Goal: Task Accomplishment & Management: Manage account settings

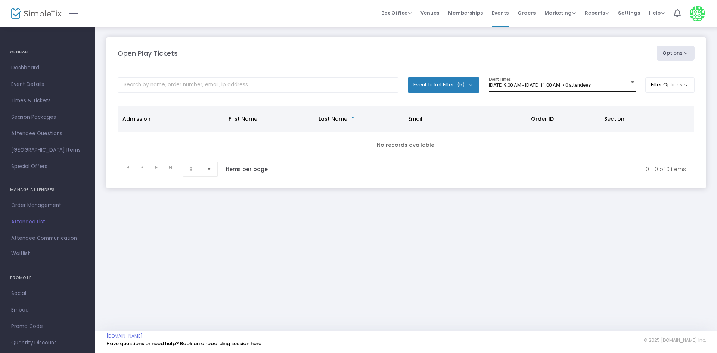
click at [612, 89] on div "[DATE] 9:00 AM - [DATE] 11:00 AM • 0 attendees Event Times" at bounding box center [562, 84] width 147 height 14
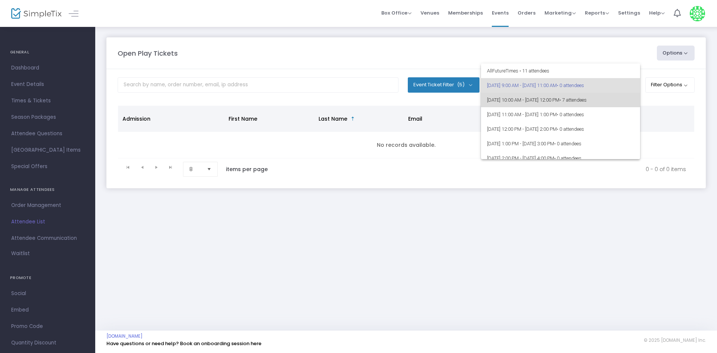
click at [587, 101] on span "• 7 attendees" at bounding box center [573, 100] width 27 height 6
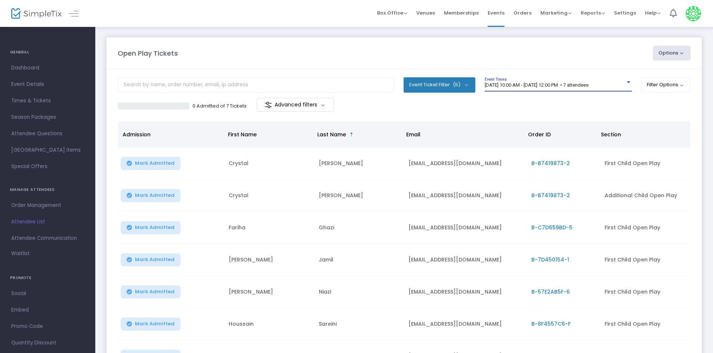
click at [566, 86] on span "9/19/2025 @ 10:00 AM - 9/19/2025 @ 12:00 PM • 7 attendees" at bounding box center [537, 85] width 104 height 6
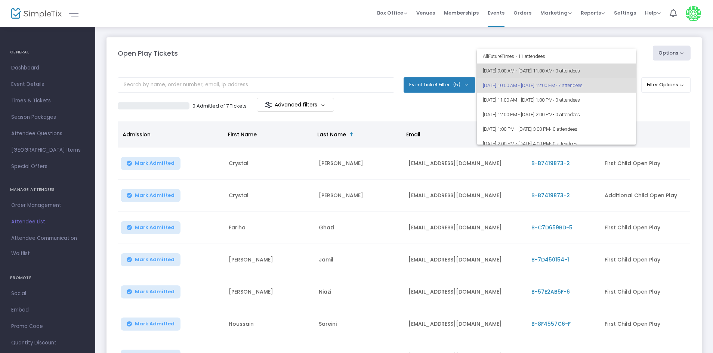
click at [568, 65] on span "9/19/2025 @ 9:00 AM - 9/19/2025 @ 11:00 AM • 0 attendees" at bounding box center [556, 71] width 147 height 15
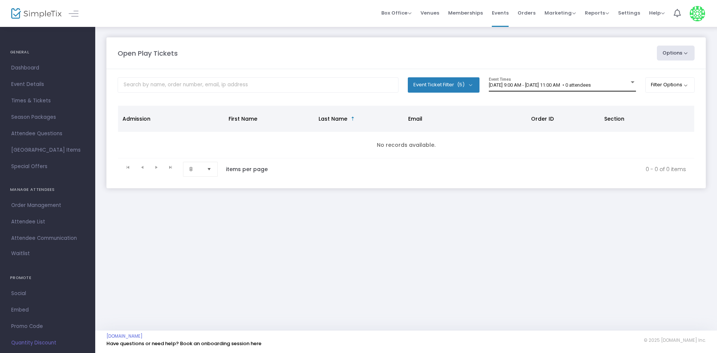
click at [559, 90] on div "[DATE] 9:00 AM - [DATE] 11:00 AM • 0 attendees Event Times" at bounding box center [562, 84] width 147 height 14
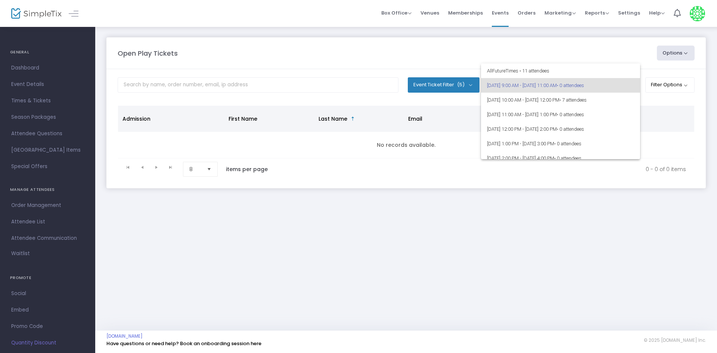
click at [539, 218] on div at bounding box center [358, 176] width 717 height 353
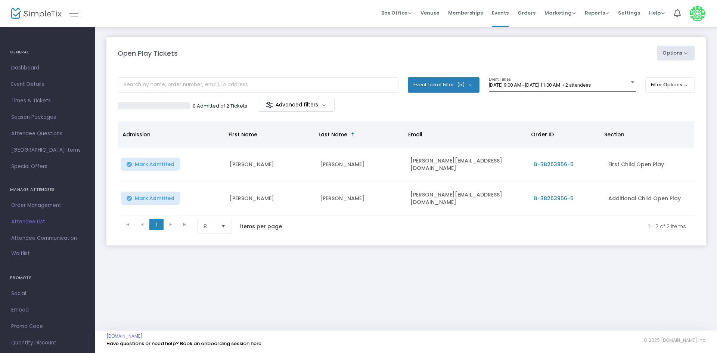
click at [571, 80] on div "9/19/2025 @ 9:00 AM - 9/19/2025 @ 11:00 AM • 2 attendees Event Times" at bounding box center [562, 84] width 147 height 14
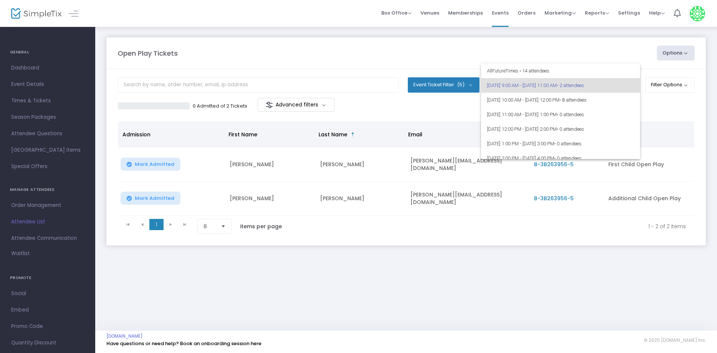
click at [409, 256] on div at bounding box center [358, 176] width 717 height 353
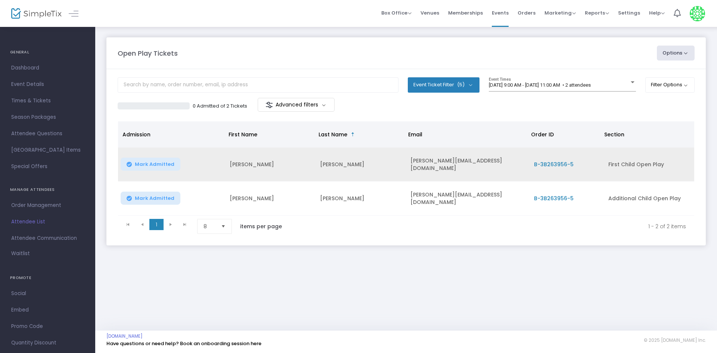
click at [139, 164] on span "Mark Admitted" at bounding box center [155, 164] width 40 height 6
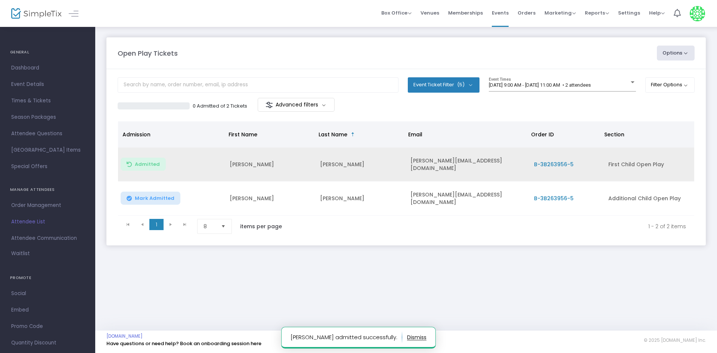
click at [159, 187] on td "Mark Admitted" at bounding box center [171, 199] width 107 height 34
click at [156, 192] on button "Mark Admitted" at bounding box center [151, 198] width 60 height 13
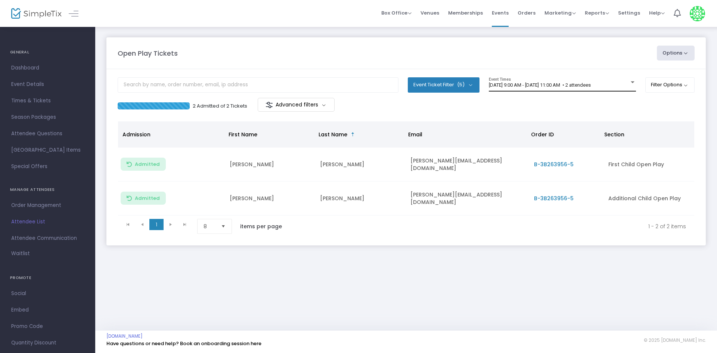
click at [589, 79] on div "9/19/2025 @ 9:00 AM - 9/19/2025 @ 11:00 AM • 2 attendees Event Times" at bounding box center [562, 84] width 147 height 14
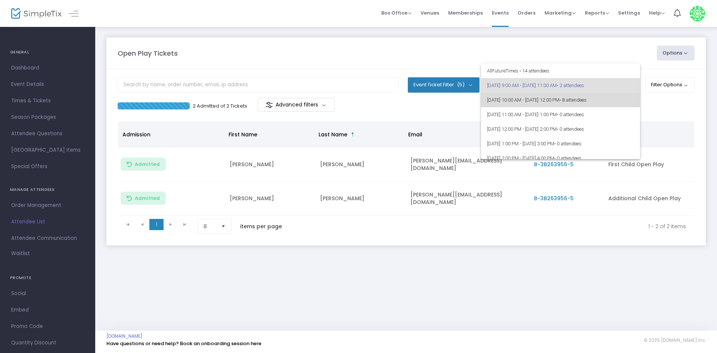
click at [583, 103] on span "9/19/2025 @ 10:00 AM - 9/19/2025 @ 12:00 PM • 8 attendees" at bounding box center [560, 100] width 147 height 15
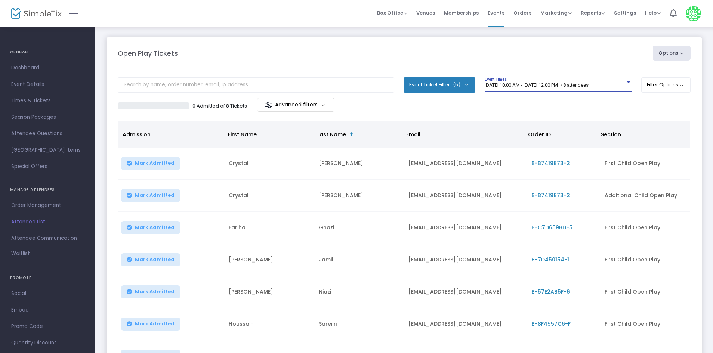
click at [578, 87] on span "[DATE] 10:00 AM - [DATE] 12:00 PM • 8 attendees" at bounding box center [537, 85] width 104 height 6
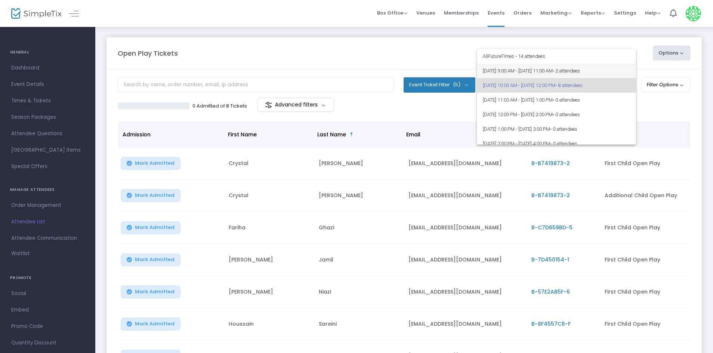
click at [582, 65] on span "9/19/2025 @ 9:00 AM - 9/19/2025 @ 11:00 AM • 2 attendees" at bounding box center [556, 71] width 147 height 15
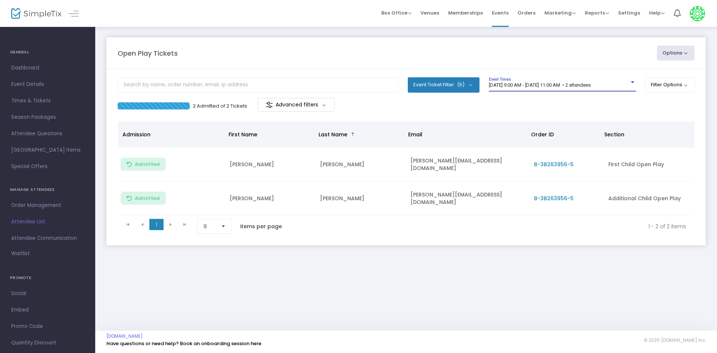
click at [504, 87] on span "[DATE] 9:00 AM - [DATE] 11:00 AM • 2 attendees" at bounding box center [540, 85] width 102 height 6
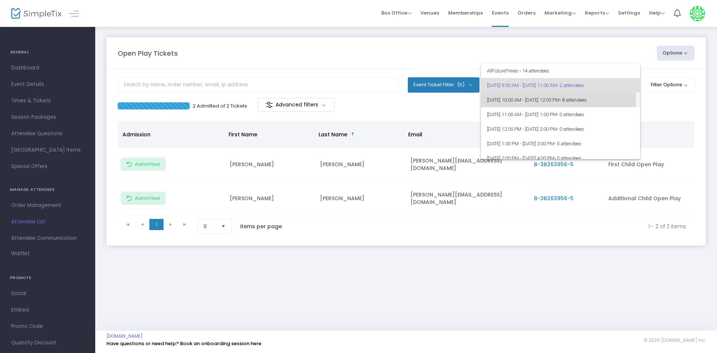
click at [522, 100] on span "[DATE] 10:00 AM - [DATE] 12:00 PM • 8 attendees" at bounding box center [560, 100] width 147 height 15
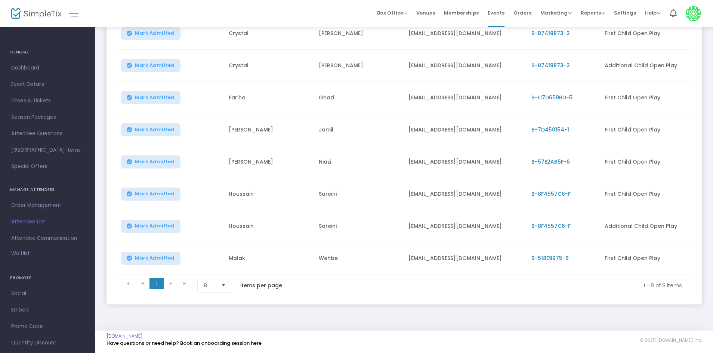
scroll to position [133, 0]
click at [183, 280] on kendo-pager-next-buttons at bounding box center [178, 285] width 28 height 15
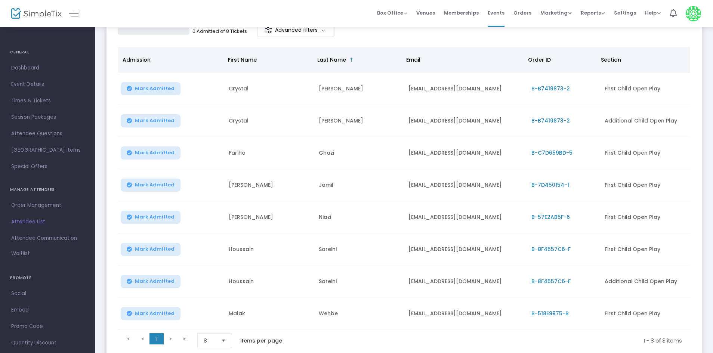
scroll to position [37, 0]
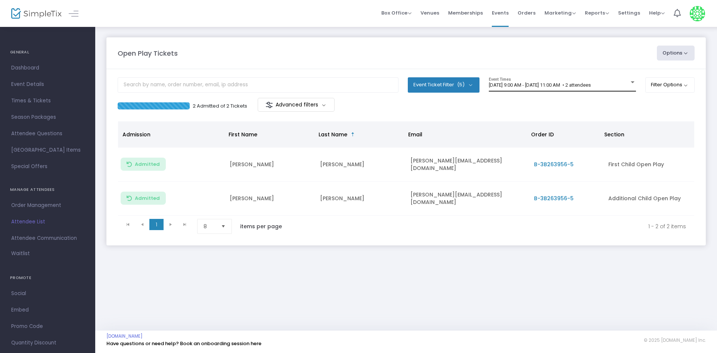
click at [562, 83] on span "[DATE] 9:00 AM - [DATE] 11:00 AM • 2 attendees" at bounding box center [540, 85] width 102 height 6
click at [560, 87] on span "[DATE] 9:00 AM - [DATE] 11:00 AM • 2 attendees" at bounding box center [540, 85] width 102 height 6
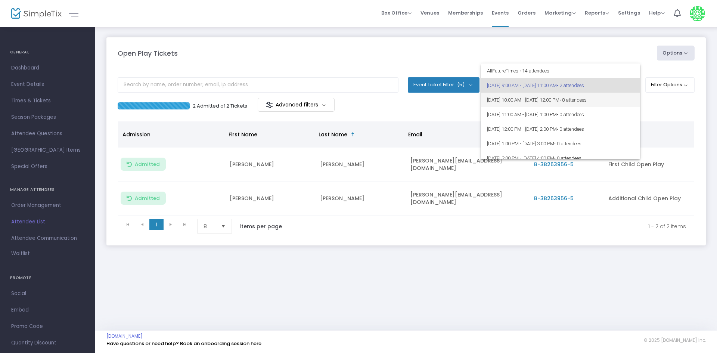
click at [550, 95] on span "9/19/2025 @ 10:00 AM - 9/19/2025 @ 12:00 PM • 8 attendees" at bounding box center [560, 100] width 147 height 15
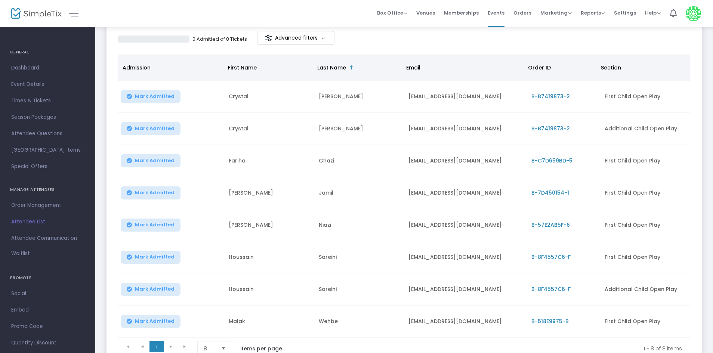
scroll to position [75, 0]
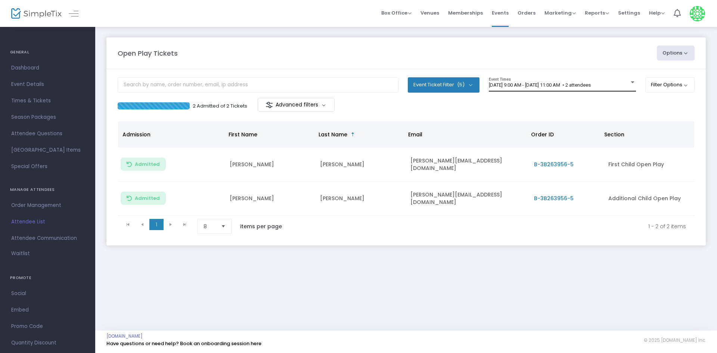
click at [572, 81] on div "9/19/2025 @ 9:00 AM - 9/19/2025 @ 11:00 AM • 2 attendees Event Times" at bounding box center [562, 84] width 147 height 14
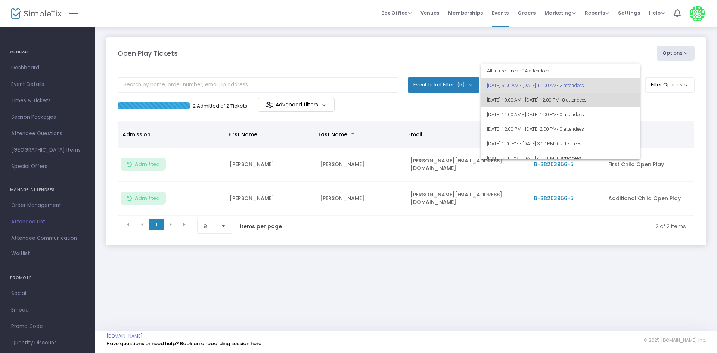
click at [572, 93] on span "[DATE] 10:00 AM - [DATE] 12:00 PM • 8 attendees" at bounding box center [560, 100] width 147 height 15
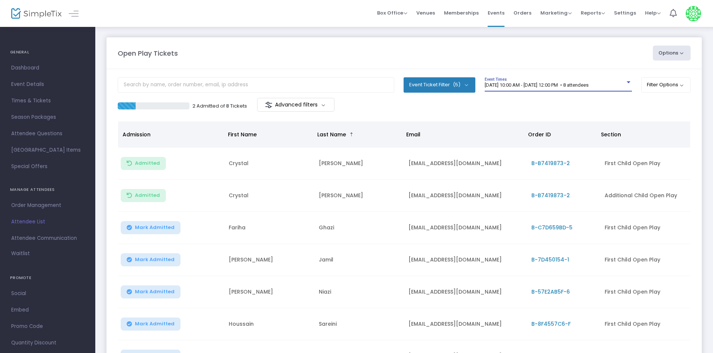
click at [588, 86] on span "[DATE] 10:00 AM - [DATE] 12:00 PM • 8 attendees" at bounding box center [537, 85] width 104 height 6
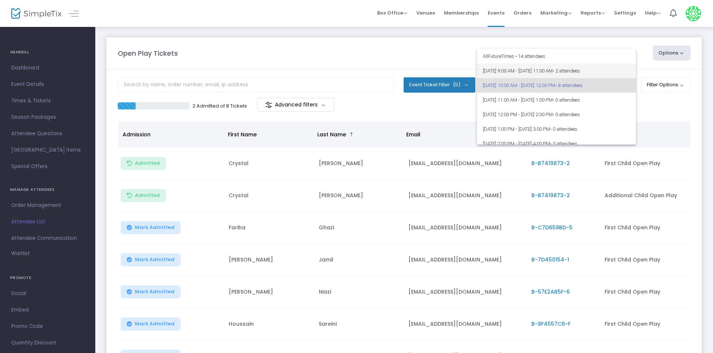
click at [590, 74] on span "9/19/2025 @ 9:00 AM - 9/19/2025 @ 11:00 AM • 2 attendees" at bounding box center [556, 71] width 147 height 15
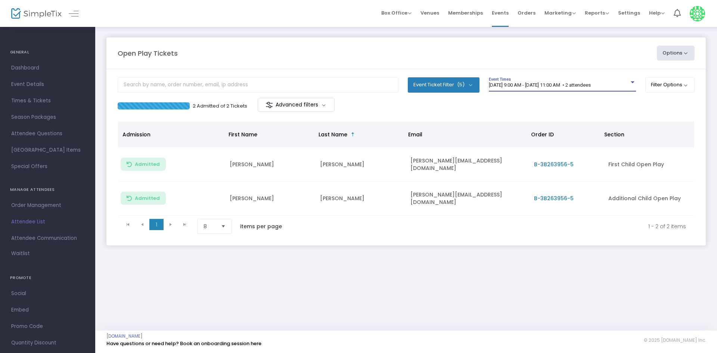
click at [551, 82] on div "9/19/2025 @ 9:00 AM - 9/19/2025 @ 11:00 AM • 2 attendees Event Times" at bounding box center [562, 84] width 147 height 14
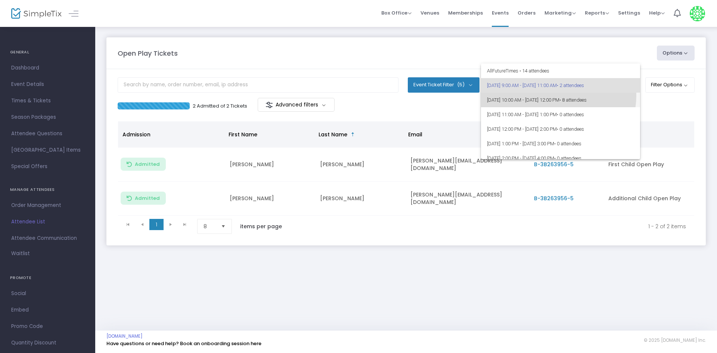
click at [549, 95] on span "[DATE] 10:00 AM - [DATE] 12:00 PM • 8 attendees" at bounding box center [560, 100] width 147 height 15
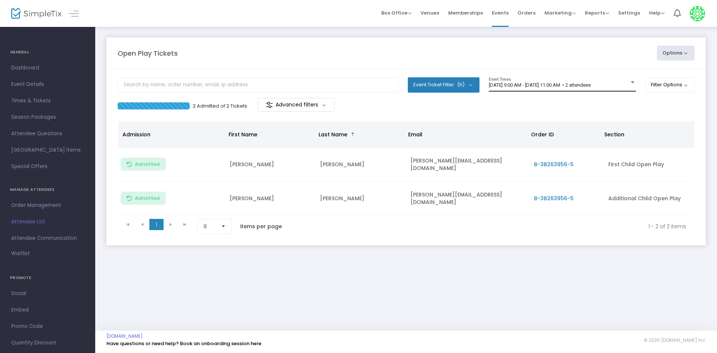
click at [553, 89] on div "[DATE] 9:00 AM - [DATE] 11:00 AM • 2 attendees Event Times" at bounding box center [562, 84] width 147 height 14
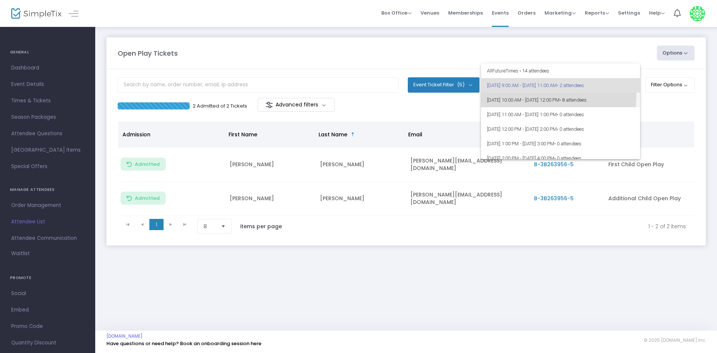
click at [556, 97] on span "[DATE] 10:00 AM - [DATE] 12:00 PM • 8 attendees" at bounding box center [560, 100] width 147 height 15
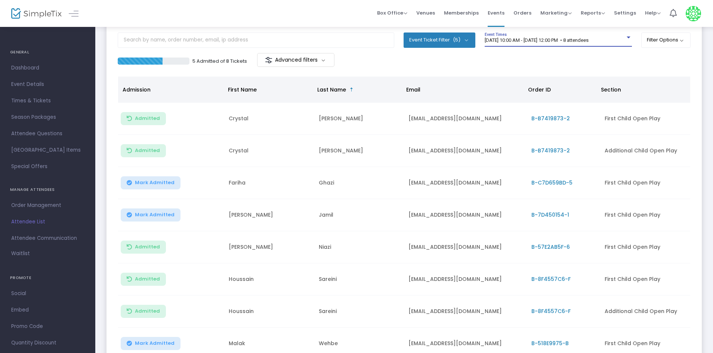
scroll to position [112, 0]
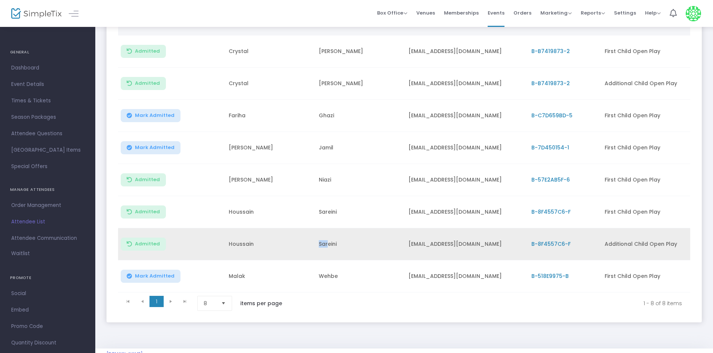
drag, startPoint x: 318, startPoint y: 244, endPoint x: 328, endPoint y: 243, distance: 10.1
click at [328, 243] on td "Sareini" at bounding box center [359, 244] width 90 height 32
click at [321, 243] on td "Sareini" at bounding box center [359, 244] width 90 height 32
drag, startPoint x: 319, startPoint y: 244, endPoint x: 344, endPoint y: 247, distance: 25.9
click at [344, 247] on td "Sareini" at bounding box center [359, 244] width 90 height 32
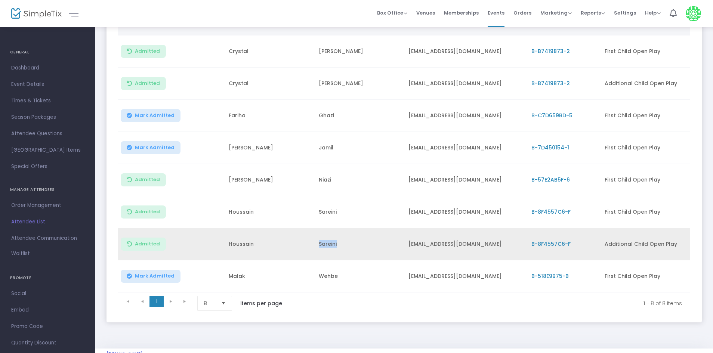
copy td "Sareini"
click at [412, 251] on td "[EMAIL_ADDRESS][DOMAIN_NAME]" at bounding box center [465, 244] width 123 height 32
drag, startPoint x: 410, startPoint y: 246, endPoint x: 468, endPoint y: 237, distance: 59.3
click at [468, 237] on td "[EMAIL_ADDRESS][DOMAIN_NAME]" at bounding box center [465, 244] width 123 height 32
copy td "[EMAIL_ADDRESS][DOMAIN_NAME]"
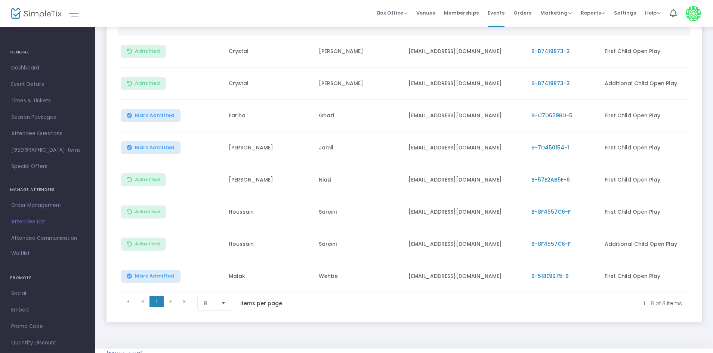
click at [387, 284] on td "Wehbe" at bounding box center [359, 276] width 90 height 32
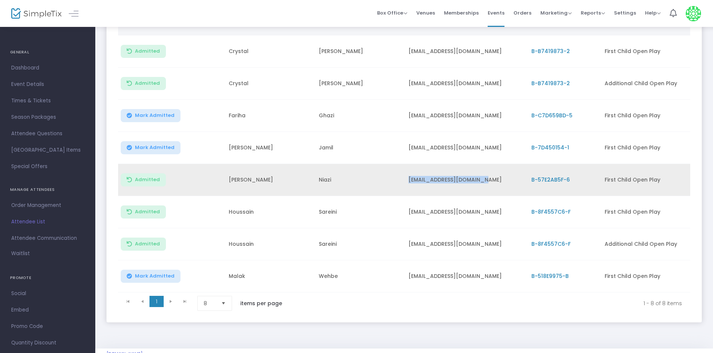
drag, startPoint x: 405, startPoint y: 179, endPoint x: 492, endPoint y: 179, distance: 86.7
click at [492, 179] on td "[EMAIL_ADDRESS][DOMAIN_NAME]" at bounding box center [465, 180] width 123 height 32
copy td "[EMAIL_ADDRESS][DOMAIN_NAME]"
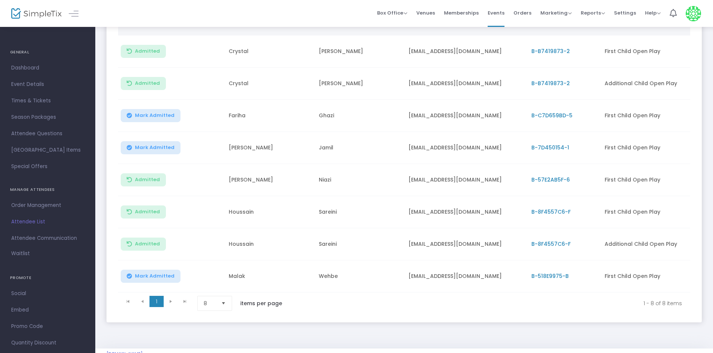
click at [330, 340] on div "Open Play Tickets Options Import Attendees Export List Print Name Tags Export t…" at bounding box center [404, 131] width 618 height 434
drag, startPoint x: 408, startPoint y: 84, endPoint x: 499, endPoint y: 95, distance: 91.4
click at [499, 95] on td "[EMAIL_ADDRESS][DOMAIN_NAME]" at bounding box center [465, 84] width 123 height 32
copy td "[EMAIL_ADDRESS][DOMAIN_NAME]"
click at [397, 266] on td "Wehbe" at bounding box center [359, 276] width 90 height 32
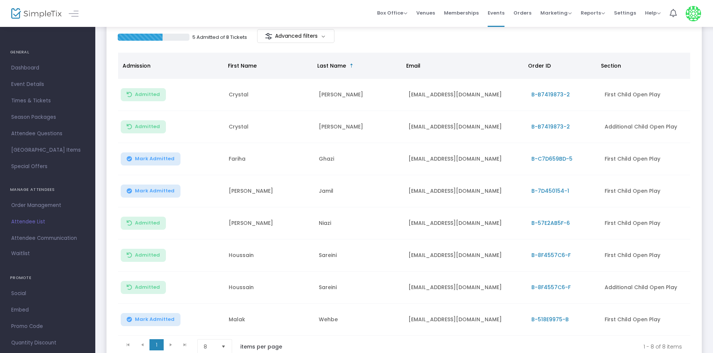
scroll to position [0, 0]
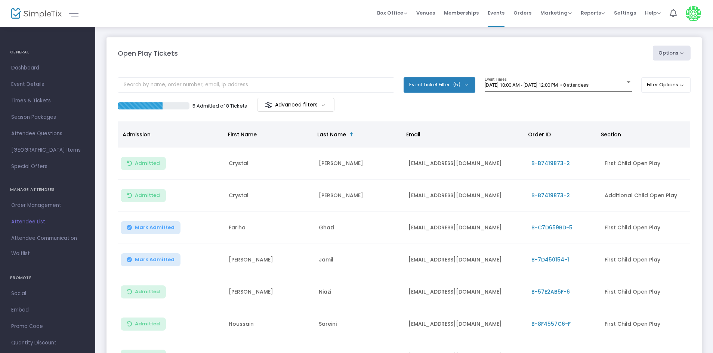
click at [600, 78] on div "9/19/2025 @ 10:00 AM - 9/19/2025 @ 12:00 PM • 8 attendees Event Times" at bounding box center [558, 84] width 147 height 14
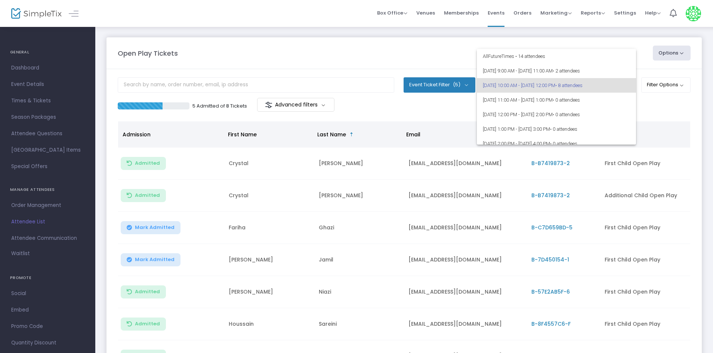
click at [448, 119] on div at bounding box center [356, 176] width 713 height 353
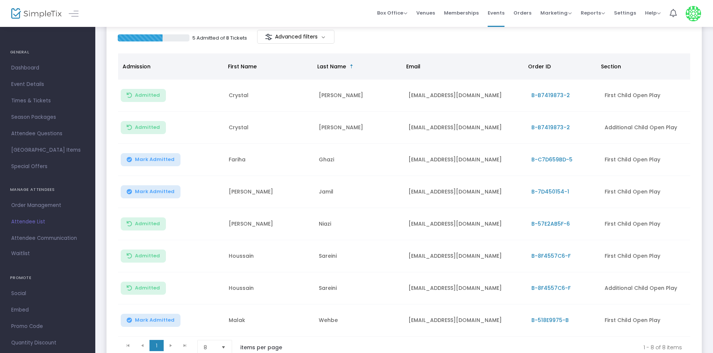
scroll to position [21, 0]
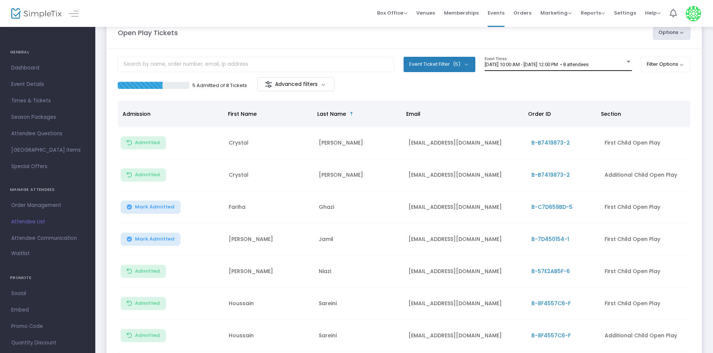
click at [583, 60] on div "9/19/2025 @ 10:00 AM - 9/19/2025 @ 12:00 PM • 8 attendees Event Times" at bounding box center [558, 64] width 147 height 14
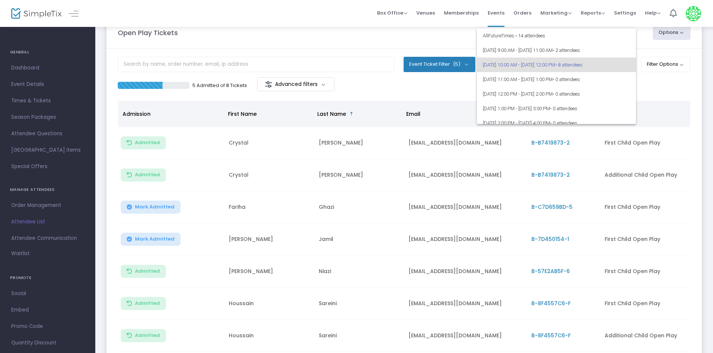
click at [439, 91] on div at bounding box center [356, 176] width 713 height 353
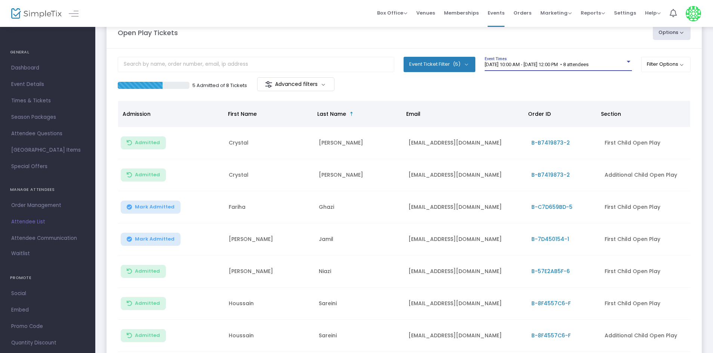
click at [526, 62] on span "9/19/2025 @ 10:00 AM - 9/19/2025 @ 12:00 PM • 8 attendees" at bounding box center [537, 65] width 104 height 6
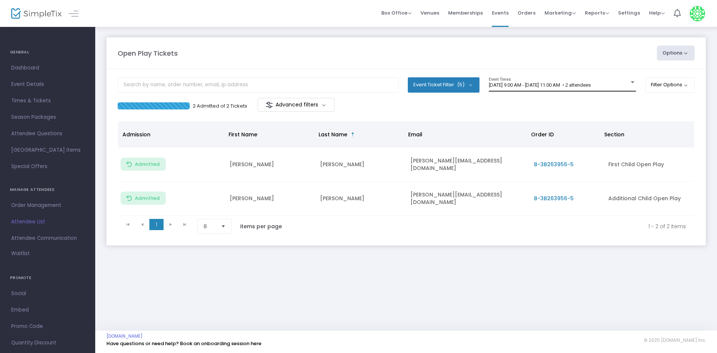
click at [538, 90] on div "[DATE] 9:00 AM - [DATE] 11:00 AM • 2 attendees Event Times" at bounding box center [562, 84] width 147 height 14
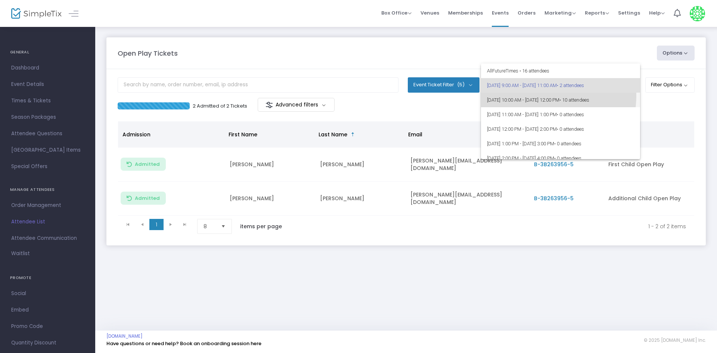
click at [536, 95] on span "[DATE] 10:00 AM - [DATE] 12:00 PM • 10 attendees" at bounding box center [560, 100] width 147 height 15
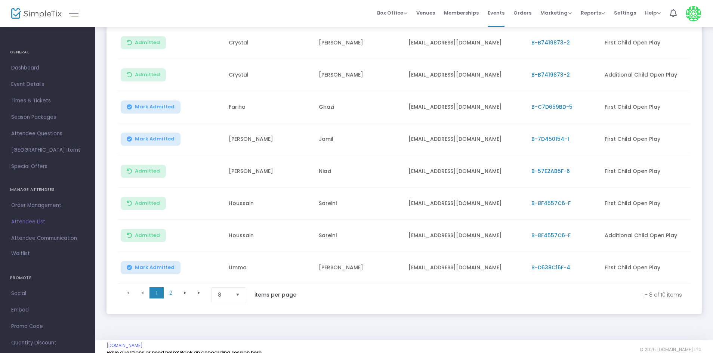
scroll to position [133, 0]
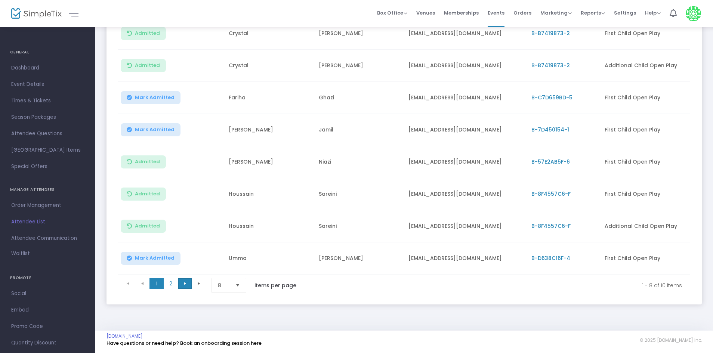
click at [186, 282] on span "Go to the next page" at bounding box center [185, 284] width 6 height 6
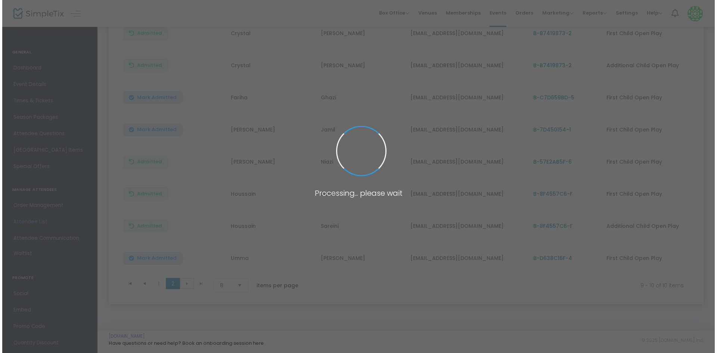
scroll to position [0, 0]
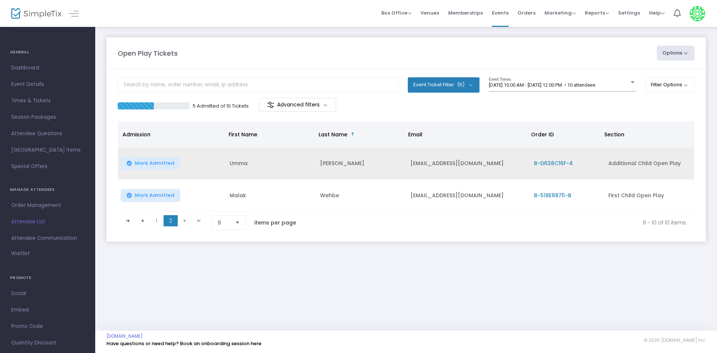
click at [165, 166] on span "Mark Admitted" at bounding box center [155, 163] width 40 height 6
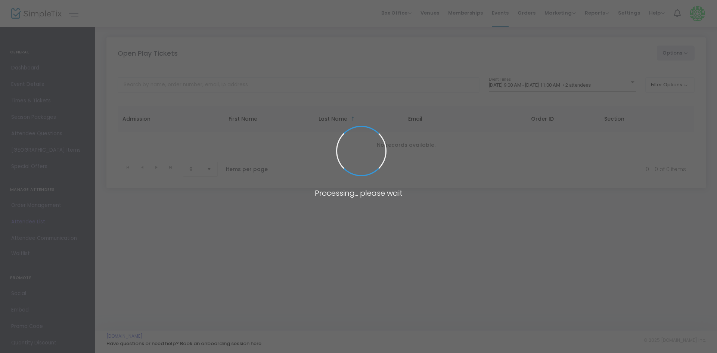
click at [561, 84] on span at bounding box center [358, 176] width 717 height 353
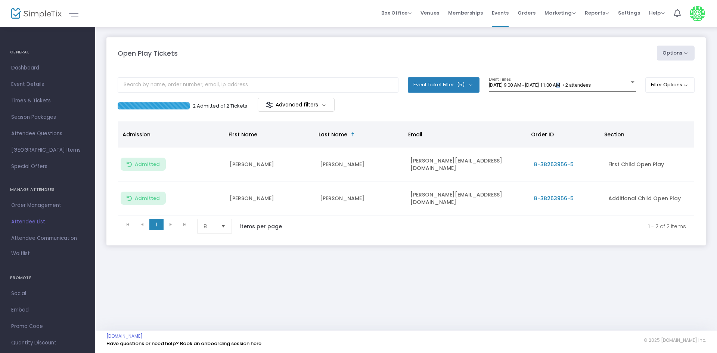
click at [561, 84] on span "[DATE] 9:00 AM - [DATE] 11:00 AM • 2 attendees" at bounding box center [540, 85] width 102 height 6
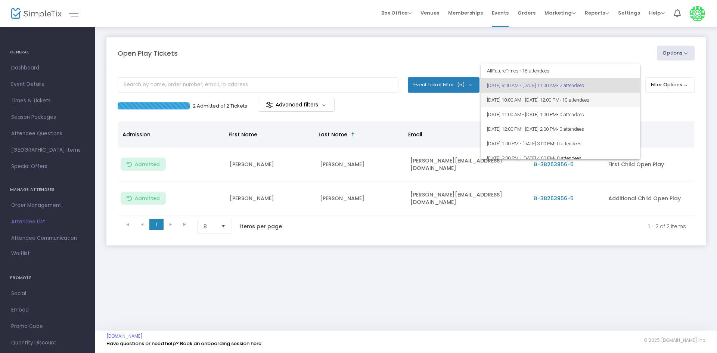
click at [574, 96] on span "[DATE] 10:00 AM - [DATE] 12:00 PM • 10 attendees" at bounding box center [560, 100] width 147 height 15
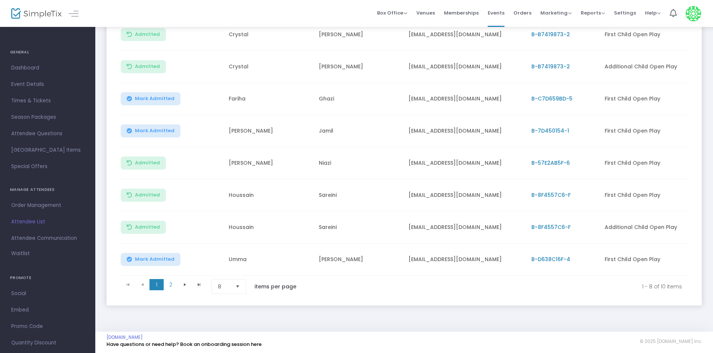
scroll to position [133, 0]
click at [170, 127] on span "Mark Admitted" at bounding box center [155, 130] width 40 height 6
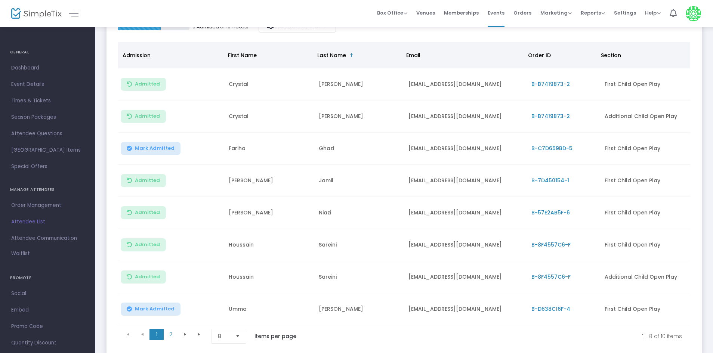
scroll to position [0, 0]
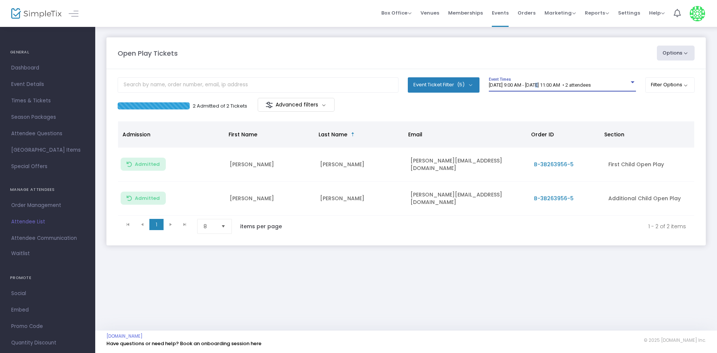
click at [539, 87] on span "[DATE] 9:00 AM - [DATE] 11:00 AM • 2 attendees" at bounding box center [540, 85] width 102 height 6
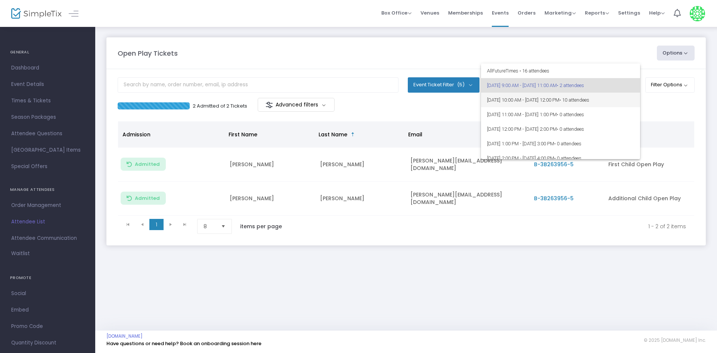
click at [532, 96] on span "[DATE] 10:00 AM - [DATE] 12:00 PM • 10 attendees" at bounding box center [560, 100] width 147 height 15
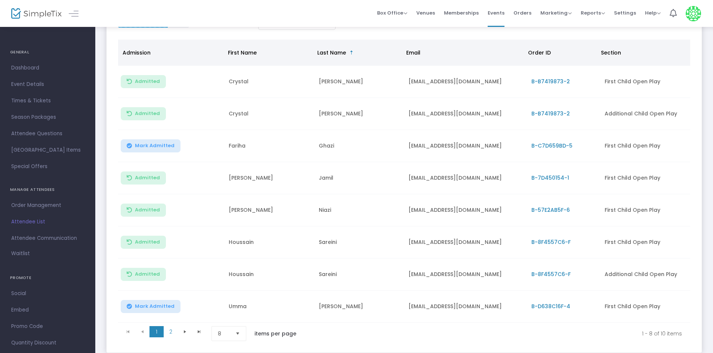
scroll to position [133, 0]
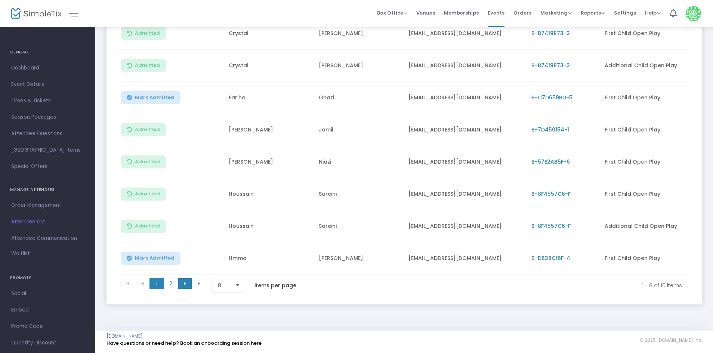
click at [184, 281] on span "Go to the next page" at bounding box center [185, 284] width 6 height 6
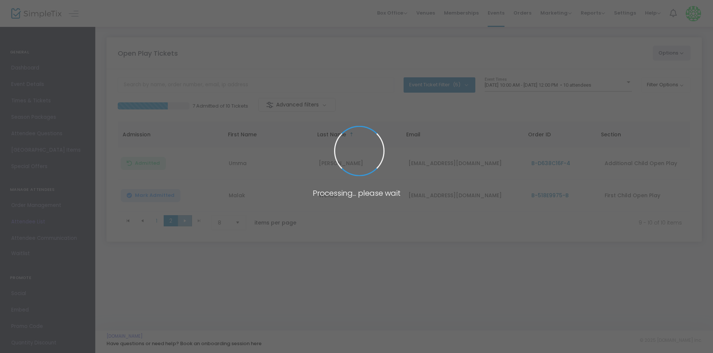
scroll to position [0, 0]
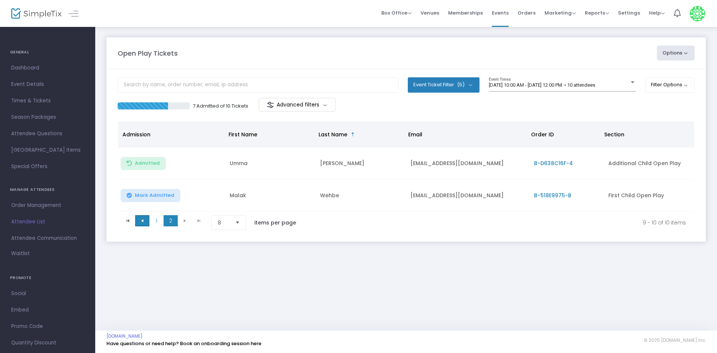
click at [138, 220] on span at bounding box center [142, 220] width 14 height 11
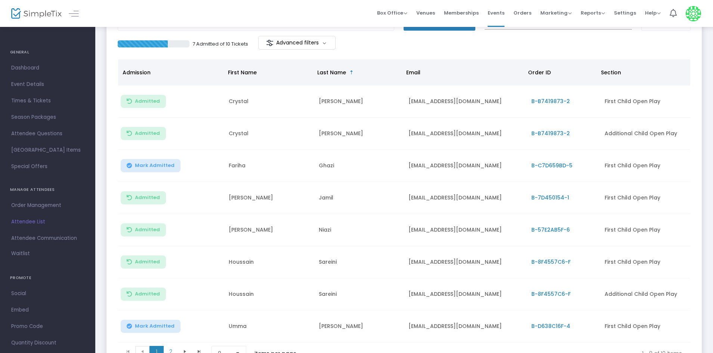
scroll to position [133, 0]
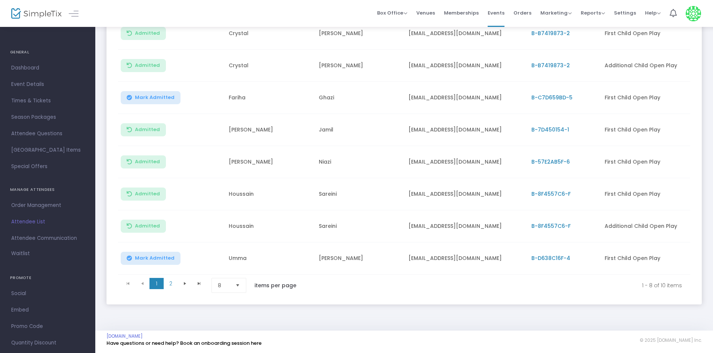
click at [154, 255] on span "Mark Admitted" at bounding box center [155, 258] width 40 height 6
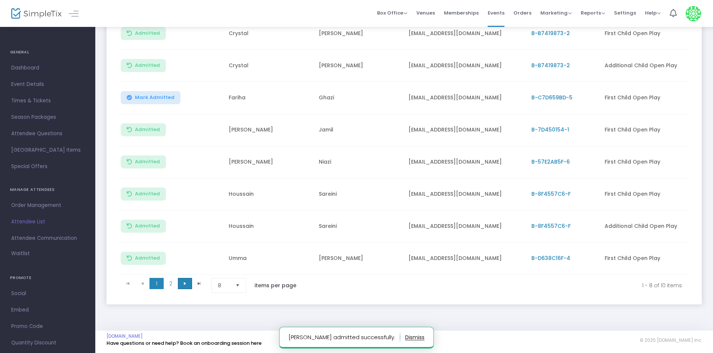
click at [186, 278] on span at bounding box center [185, 283] width 14 height 11
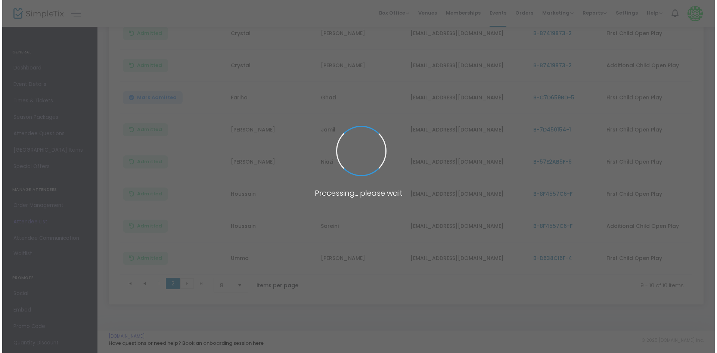
scroll to position [0, 0]
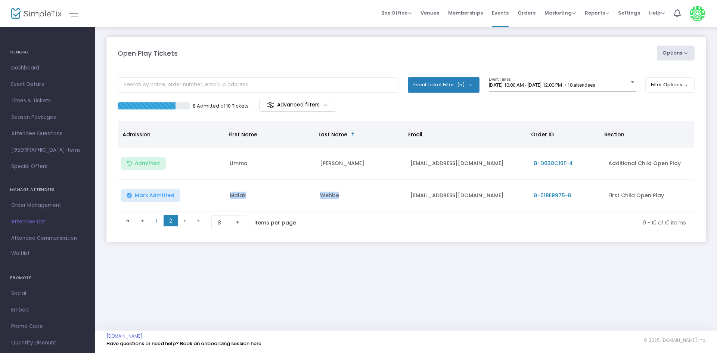
drag, startPoint x: 220, startPoint y: 190, endPoint x: 346, endPoint y: 195, distance: 125.6
click at [346, 195] on tr "Mark Admitted Malak Wehbe mmwehbe94@outlook.com B-518E9975-B First Child Open P…" at bounding box center [406, 196] width 576 height 32
click at [349, 210] on td "Wehbe" at bounding box center [361, 196] width 90 height 32
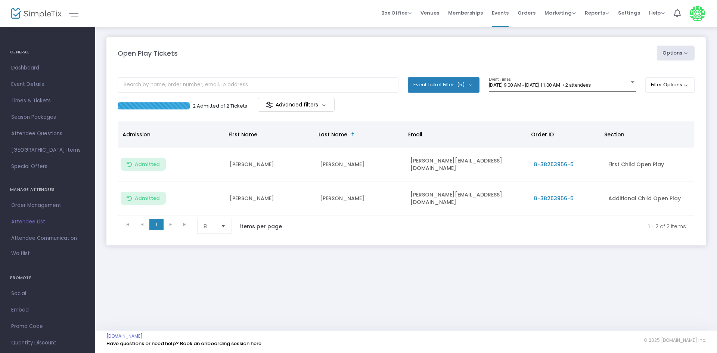
click at [570, 80] on div "9/19/2025 @ 9:00 AM - 9/19/2025 @ 11:00 AM • 2 attendees Event Times" at bounding box center [562, 84] width 147 height 14
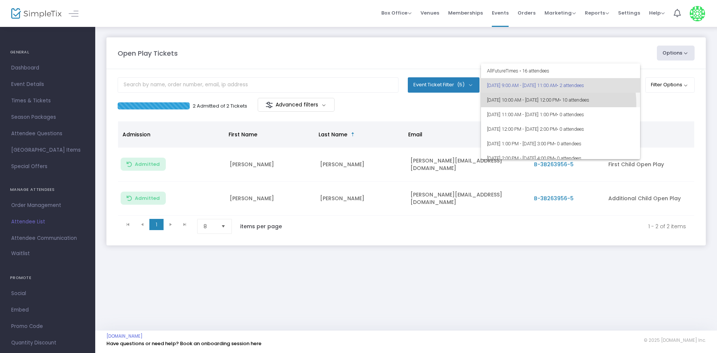
click at [550, 103] on span "[DATE] 10:00 AM - [DATE] 12:00 PM • 10 attendees" at bounding box center [560, 100] width 147 height 15
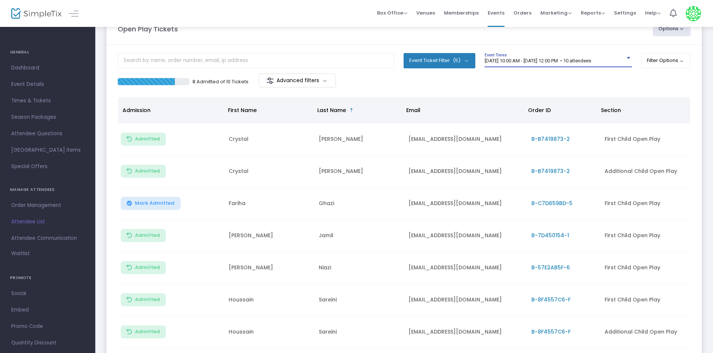
scroll to position [75, 0]
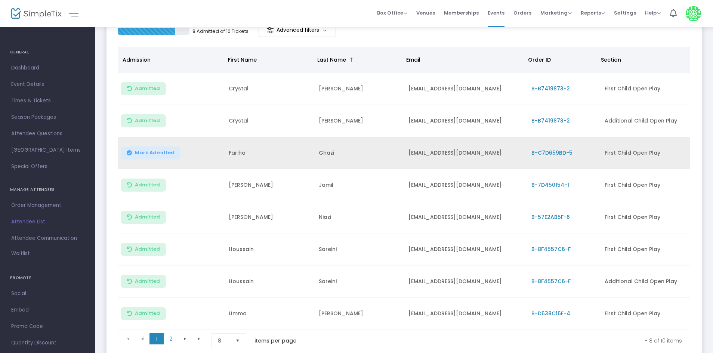
click at [141, 152] on span "Mark Admitted" at bounding box center [155, 153] width 40 height 6
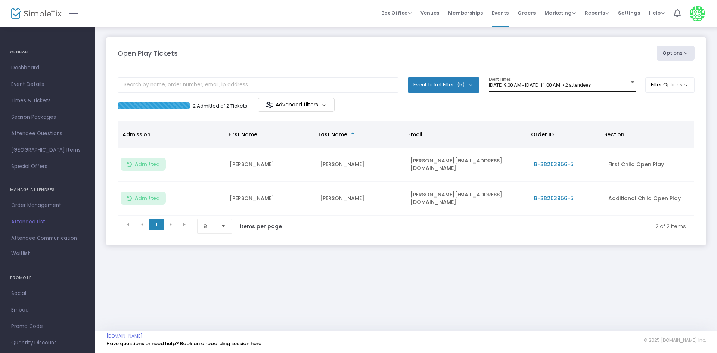
click at [550, 82] on div "[DATE] 9:00 AM - [DATE] 11:00 AM • 2 attendees Event Times" at bounding box center [562, 84] width 147 height 14
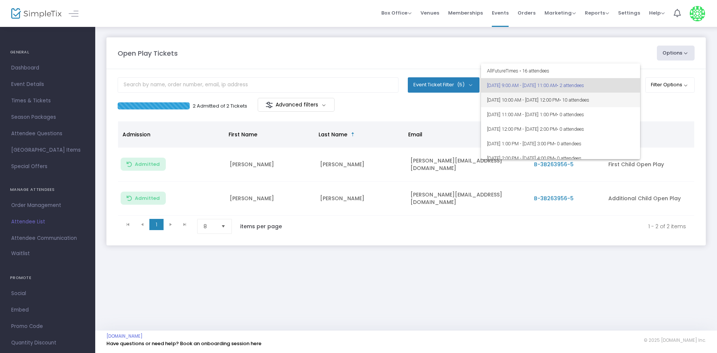
click at [547, 97] on span "[DATE] 10:00 AM - [DATE] 12:00 PM • 10 attendees" at bounding box center [560, 100] width 147 height 15
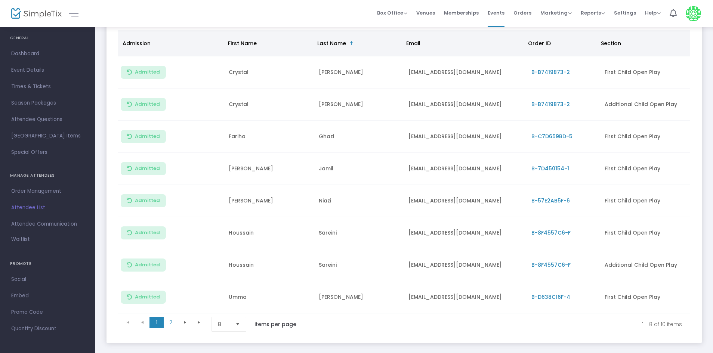
scroll to position [133, 0]
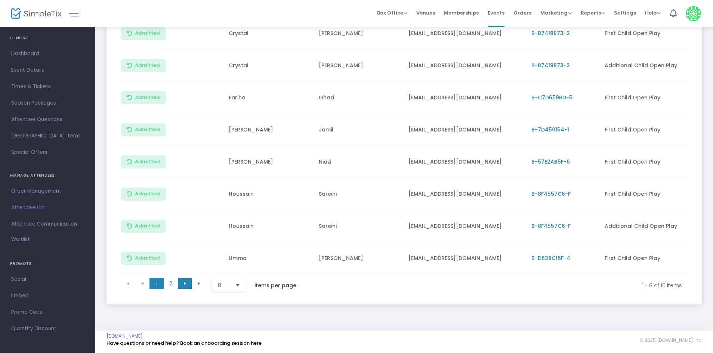
click at [189, 284] on span at bounding box center [185, 283] width 14 height 11
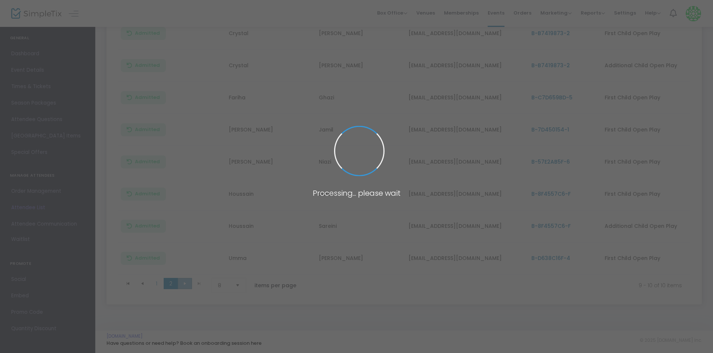
scroll to position [0, 0]
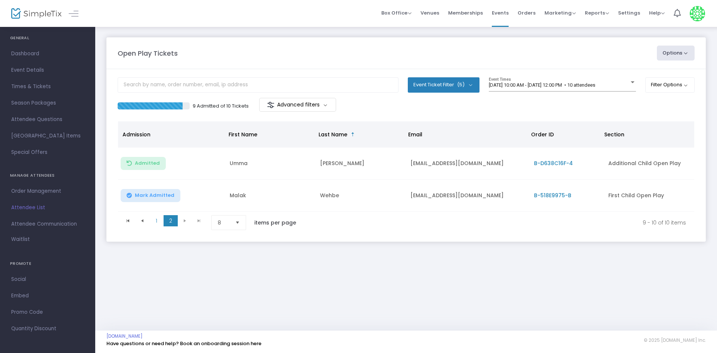
click at [153, 194] on span "Mark Admitted" at bounding box center [155, 195] width 40 height 6
click at [143, 224] on span at bounding box center [142, 220] width 14 height 11
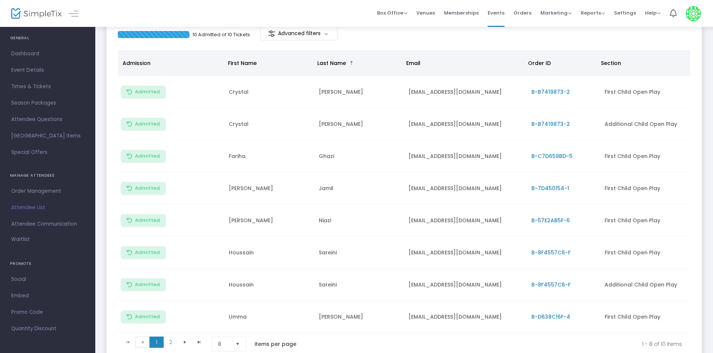
scroll to position [75, 0]
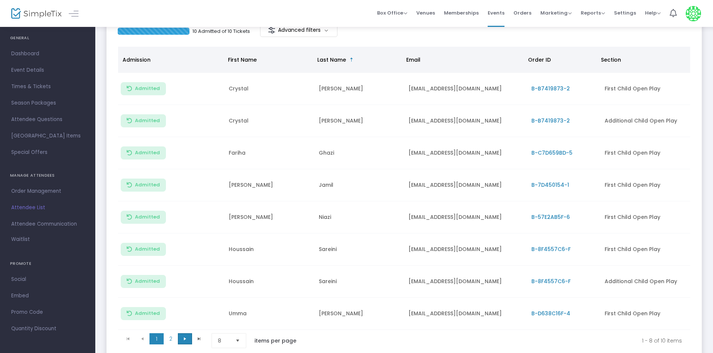
click at [186, 339] on span "Go to the next page" at bounding box center [185, 339] width 6 height 6
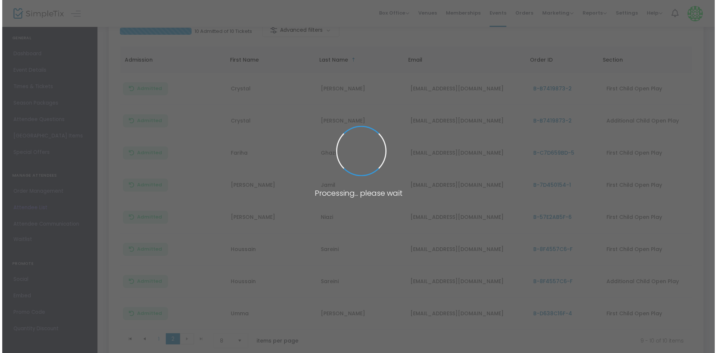
scroll to position [0, 0]
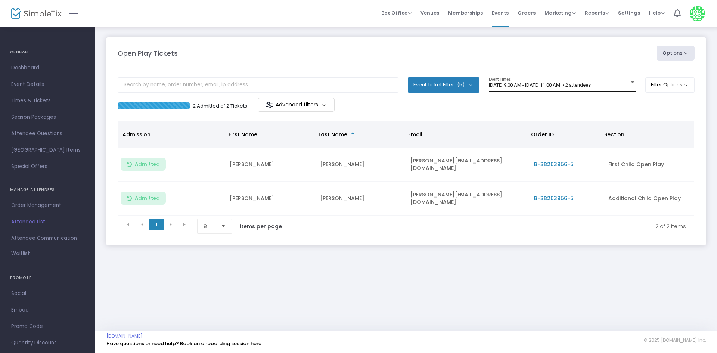
drag, startPoint x: 0, startPoint y: 0, endPoint x: 575, endPoint y: 85, distance: 581.6
click at [575, 85] on span "[DATE] 9:00 AM - [DATE] 11:00 AM • 2 attendees" at bounding box center [540, 85] width 102 height 6
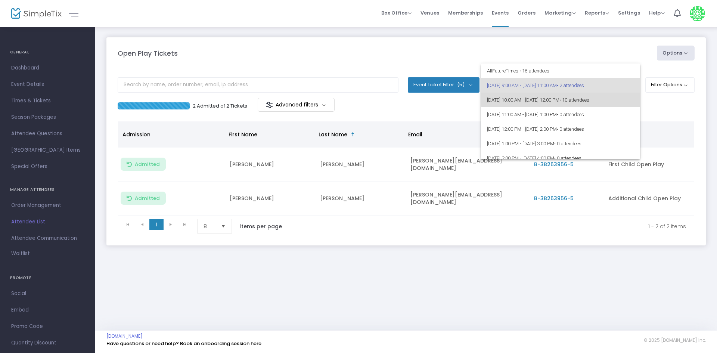
click at [572, 96] on span "[DATE] 10:00 AM - [DATE] 12:00 PM • 10 attendees" at bounding box center [560, 100] width 147 height 15
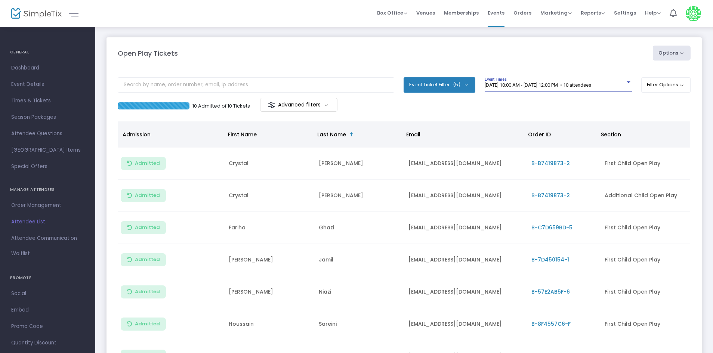
scroll to position [133, 0]
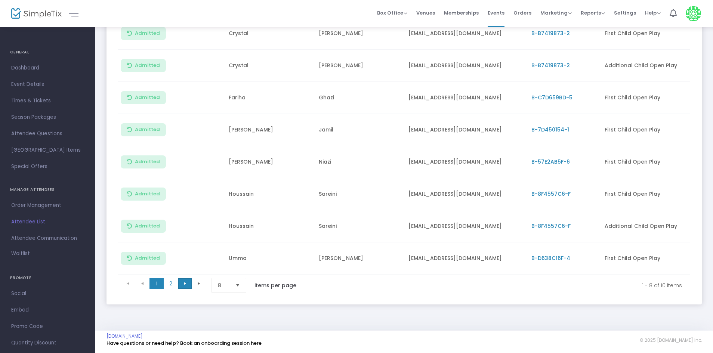
click at [188, 281] on span "Go to the next page" at bounding box center [185, 284] width 6 height 6
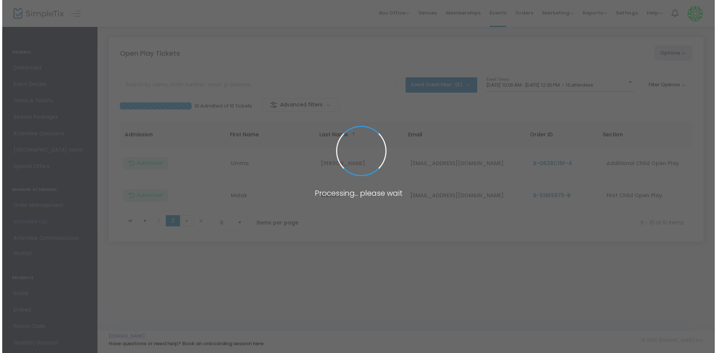
scroll to position [0, 0]
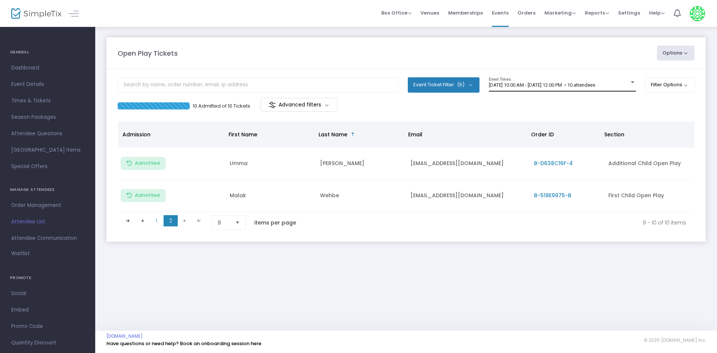
click at [577, 77] on div "[DATE] 10:00 AM - [DATE] 12:00 PM • 10 attendees Event Times" at bounding box center [562, 84] width 147 height 14
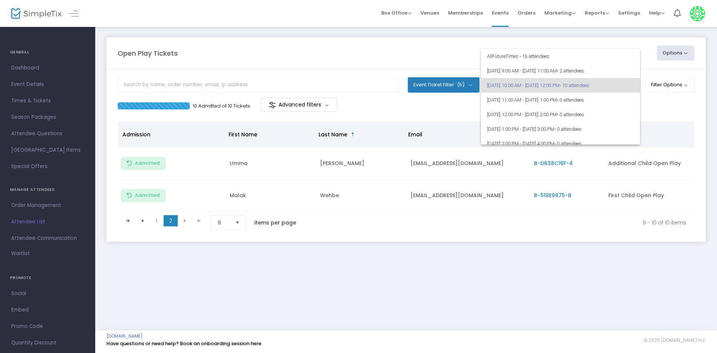
click at [527, 238] on div at bounding box center [358, 176] width 717 height 353
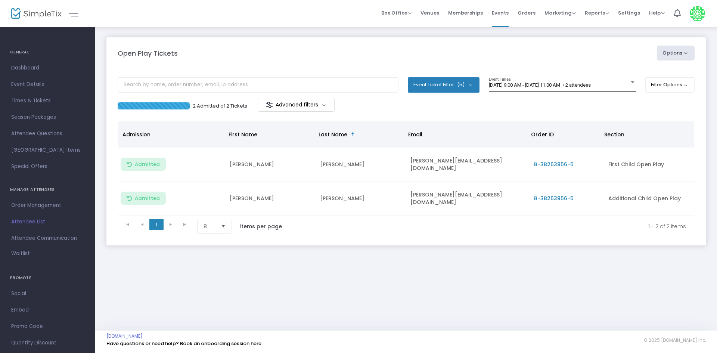
click at [516, 88] on div "9/19/2025 @ 9:00 AM - 9/19/2025 @ 11:00 AM • 2 attendees Event Times" at bounding box center [562, 84] width 147 height 14
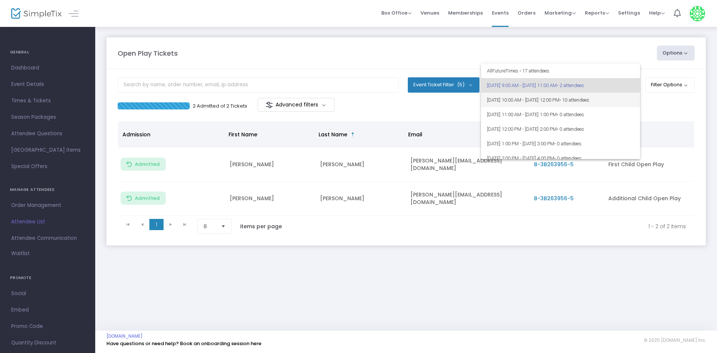
click at [512, 93] on span "[DATE] 10:00 AM - [DATE] 12:00 PM • 10 attendees" at bounding box center [560, 100] width 147 height 15
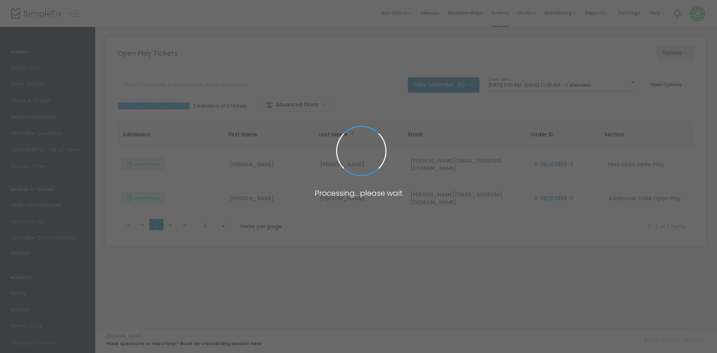
click at [528, 88] on body "Processing... please wait Box Office Sell Tickets Bookings Sell Season Pass Ven…" at bounding box center [358, 176] width 717 height 353
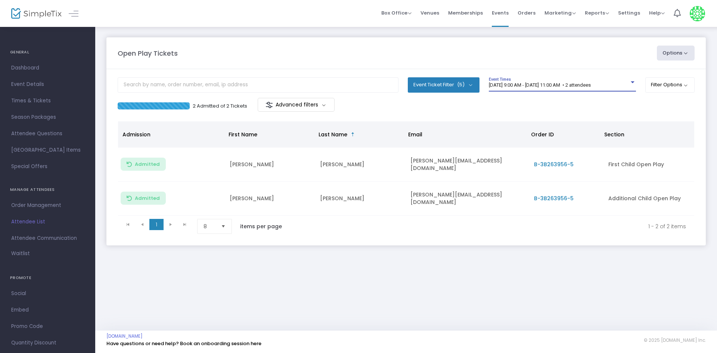
click at [528, 88] on div "[DATE] 9:00 AM - [DATE] 11:00 AM • 2 attendees" at bounding box center [559, 86] width 140 height 6
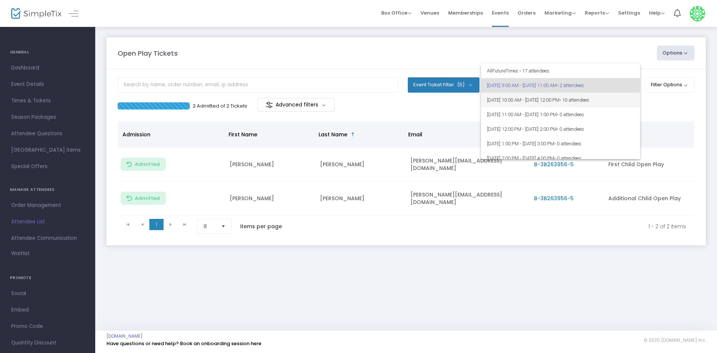
click at [530, 102] on span "[DATE] 10:00 AM - [DATE] 12:00 PM • 10 attendees" at bounding box center [560, 100] width 147 height 15
